Goal: Use online tool/utility: Utilize a website feature to perform a specific function

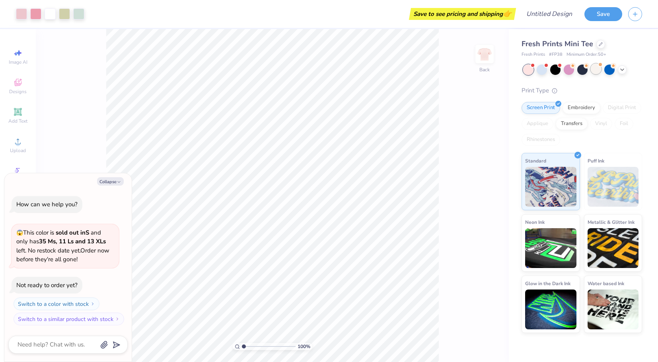
click at [599, 73] on div at bounding box center [596, 69] width 10 height 10
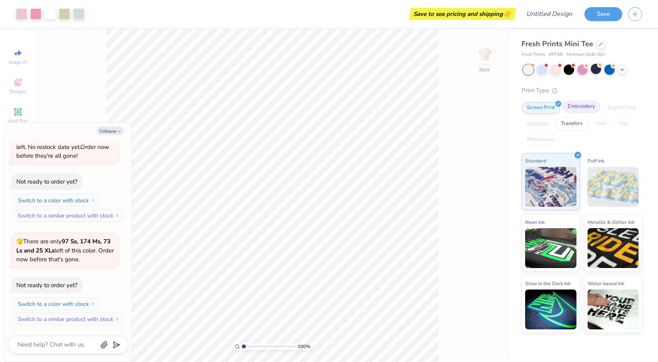
click at [584, 104] on div "Embroidery" at bounding box center [582, 107] width 38 height 12
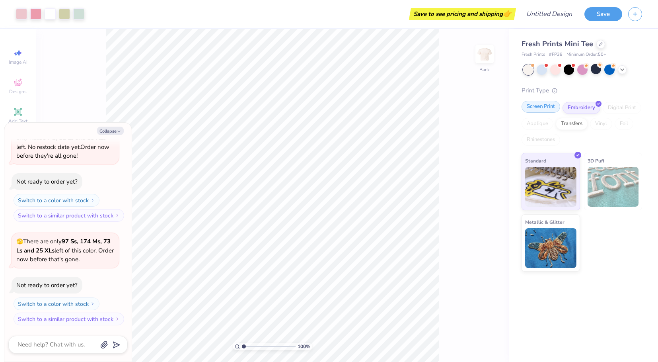
click at [549, 105] on div "Screen Print" at bounding box center [541, 107] width 39 height 12
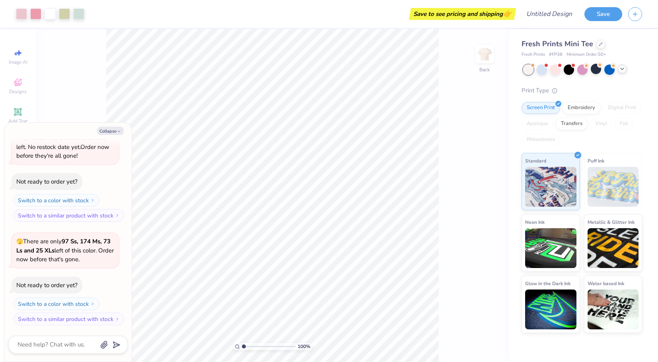
click at [624, 68] on icon at bounding box center [622, 69] width 6 height 6
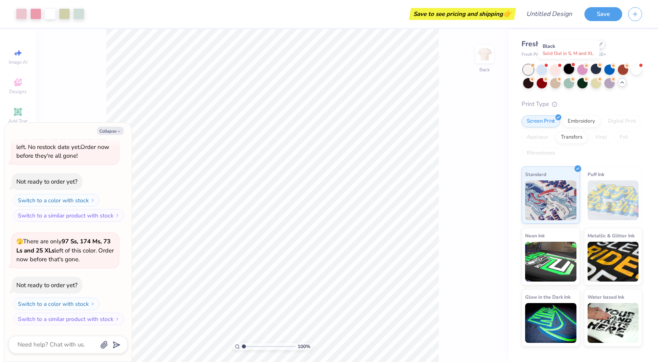
click at [567, 71] on div at bounding box center [569, 69] width 10 height 10
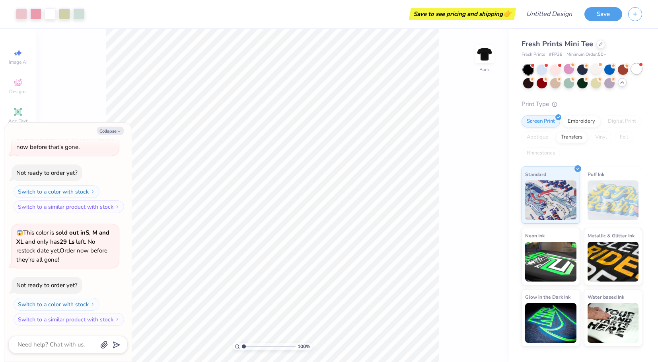
click at [635, 68] on div at bounding box center [636, 69] width 10 height 10
type textarea "x"
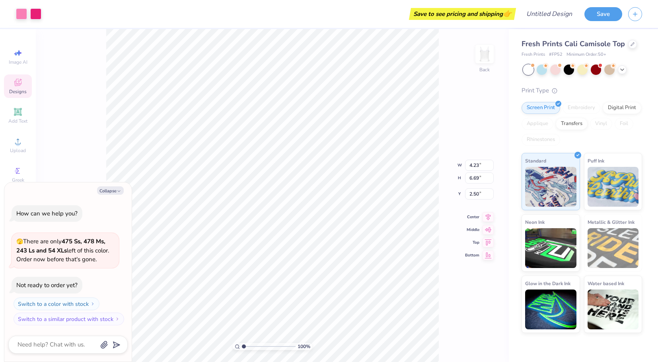
type textarea "x"
type input "4.05"
type input "2.00"
type input "3.44"
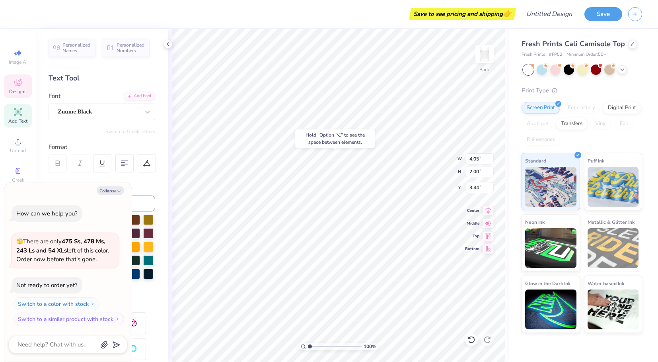
type textarea "x"
type input "4.17"
type input "1.86"
type input "2.51"
click at [113, 190] on button "Collapse" at bounding box center [110, 190] width 27 height 8
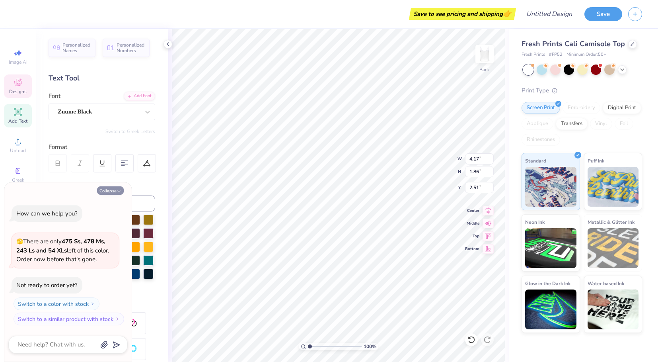
type textarea "x"
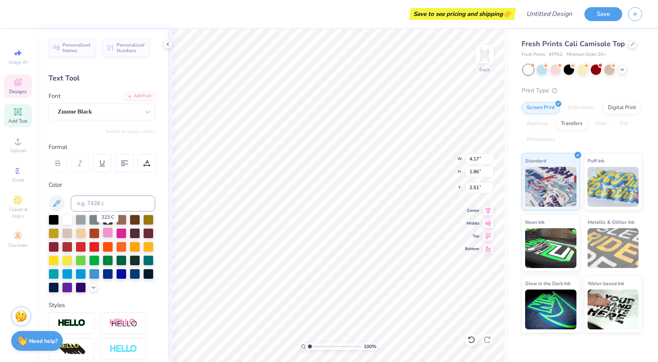
click at [109, 230] on div at bounding box center [108, 232] width 10 height 10
click at [110, 233] on div at bounding box center [108, 232] width 10 height 10
type input "4.91"
click at [108, 235] on div at bounding box center [108, 232] width 10 height 10
type input "3.43"
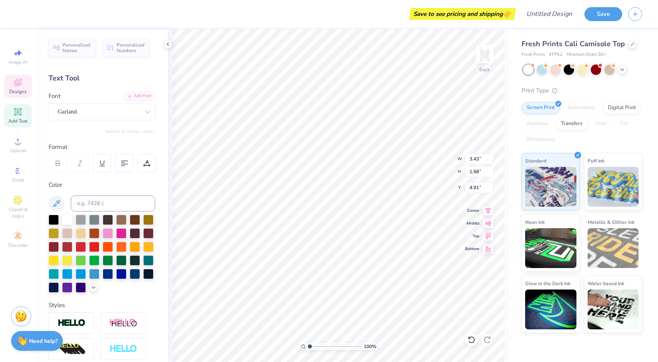
type input "1.58"
type input "6.70"
type input "4.17"
type input "1.86"
type input "7.33"
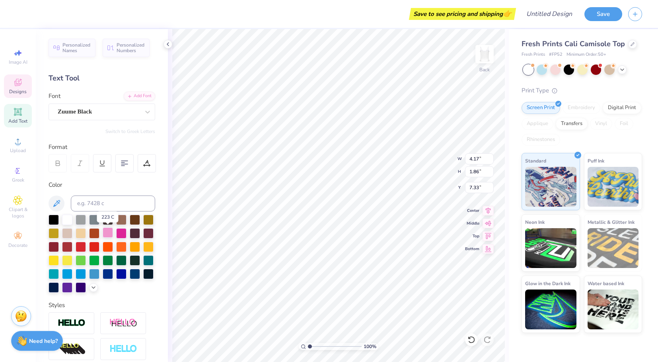
click at [108, 232] on div at bounding box center [108, 232] width 10 height 10
